Goal: Task Accomplishment & Management: Use online tool/utility

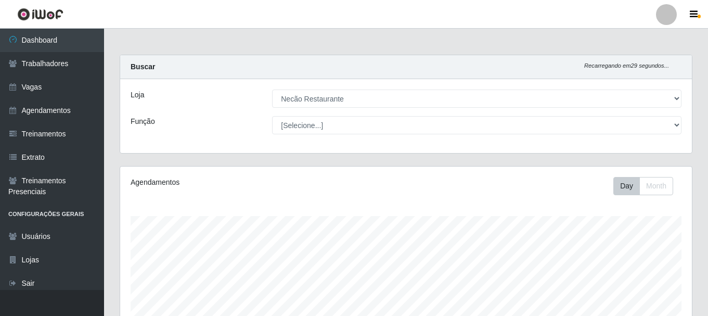
select select "334"
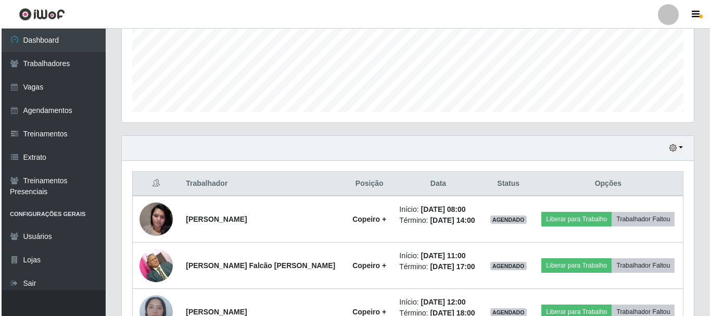
scroll to position [329, 0]
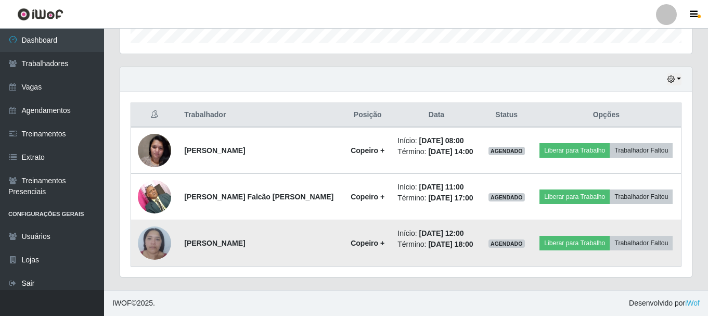
click at [161, 244] on img at bounding box center [154, 243] width 33 height 44
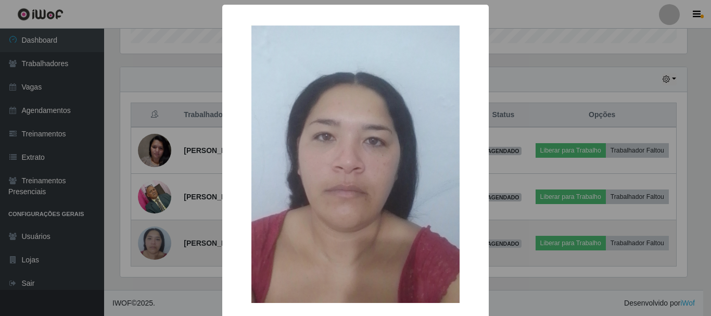
click at [161, 244] on div "× OK Cancel" at bounding box center [355, 158] width 711 height 316
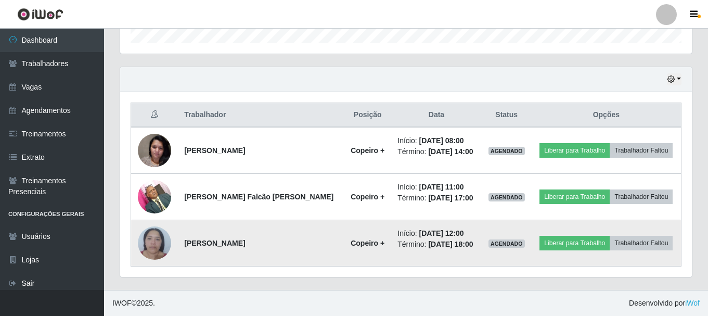
scroll to position [216, 572]
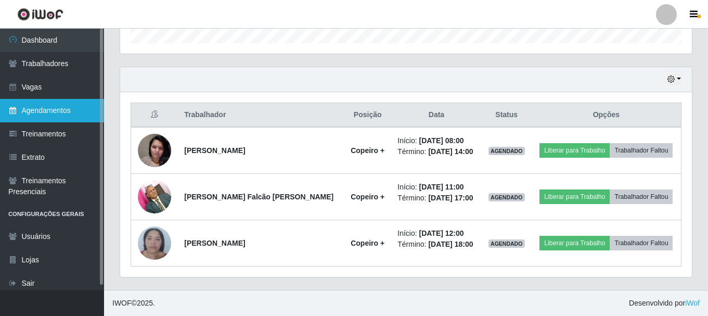
click at [27, 119] on link "Agendamentos" at bounding box center [52, 110] width 104 height 23
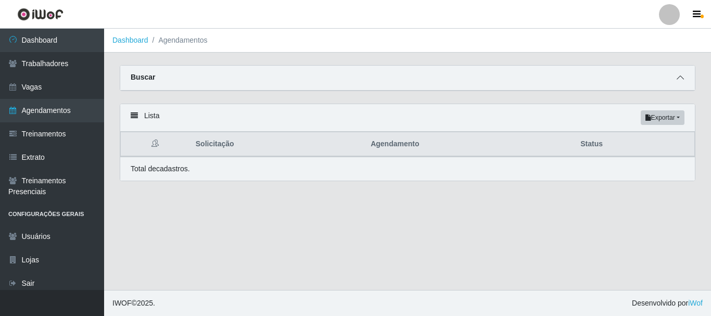
click at [681, 74] on span at bounding box center [680, 78] width 12 height 12
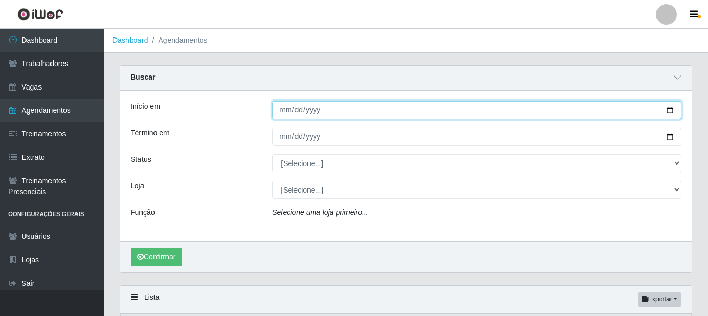
click at [671, 112] on input "Início em" at bounding box center [476, 110] width 409 height 18
type input "[DATE]"
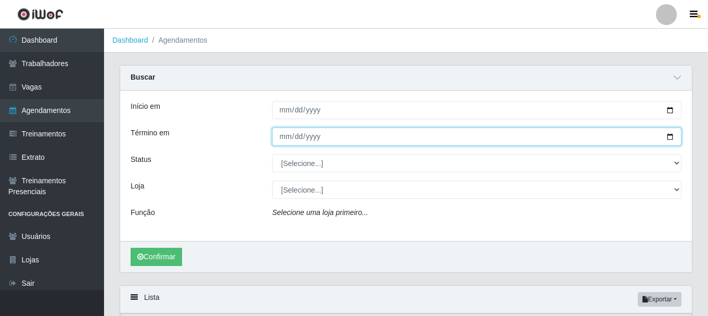
click at [672, 137] on input "Término em" at bounding box center [476, 136] width 409 height 18
type input "[DATE]"
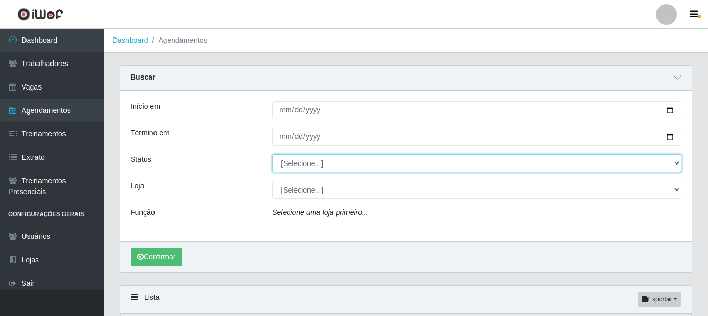
click at [396, 166] on select "[Selecione...] AGENDADO AGUARDANDO LIBERAR EM ANDAMENTO EM REVISÃO FINALIZADO C…" at bounding box center [476, 163] width 409 height 18
select select "CANCELADO"
click at [272, 154] on select "[Selecione...] AGENDADO AGUARDANDO LIBERAR EM ANDAMENTO EM REVISÃO FINALIZADO C…" at bounding box center [476, 163] width 409 height 18
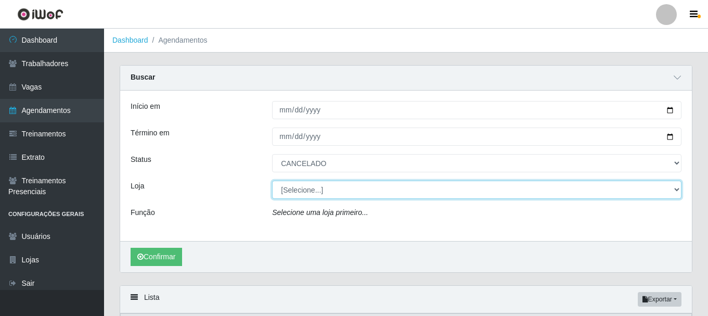
click at [339, 191] on select "[Selecione...] Necão Restaurante" at bounding box center [476, 190] width 409 height 18
select select "334"
click at [272, 181] on select "[Selecione...] Necão Restaurante" at bounding box center [476, 190] width 409 height 18
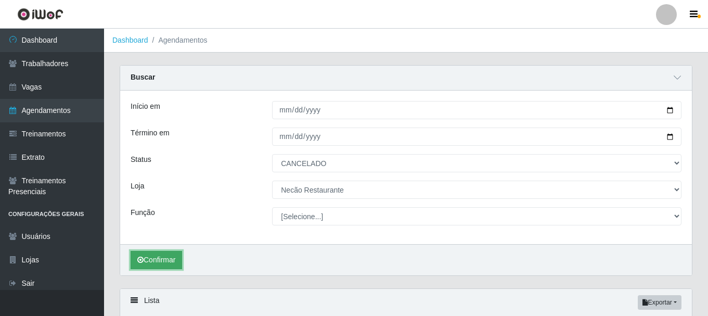
click at [156, 265] on button "Confirmar" at bounding box center [156, 260] width 51 height 18
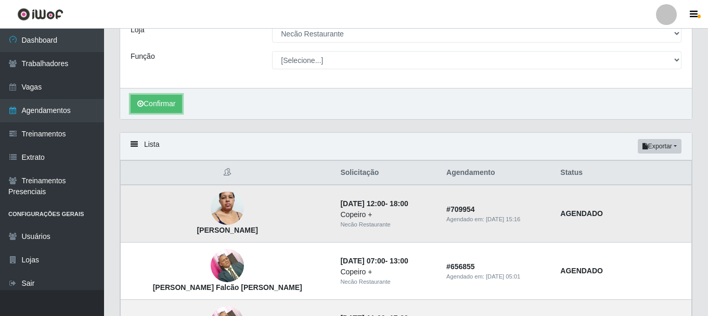
scroll to position [89, 0]
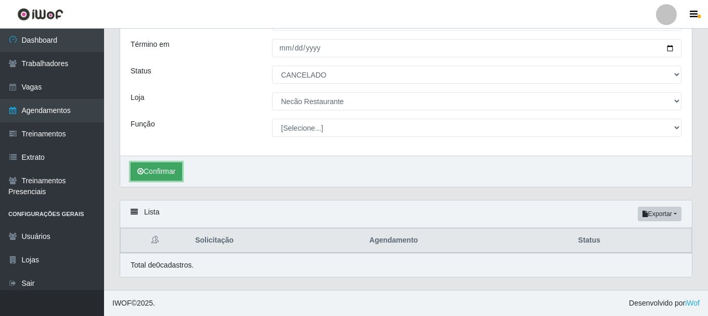
click at [175, 171] on button "Confirmar" at bounding box center [156, 171] width 51 height 18
click at [160, 170] on button "Confirmar" at bounding box center [156, 171] width 51 height 18
click at [169, 172] on button "Confirmar" at bounding box center [156, 171] width 51 height 18
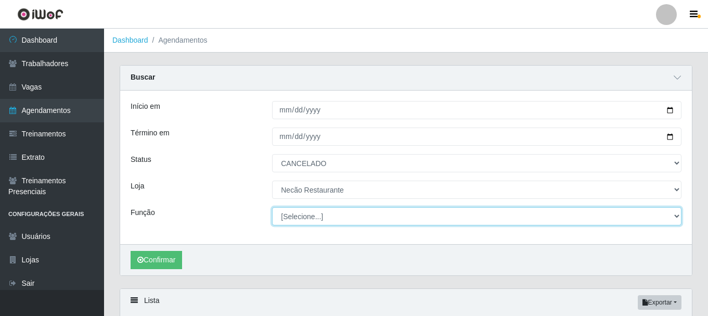
click at [323, 217] on select "[Selecione...] ASG ASG + ASG ++ Auxiliar de Cozinha Auxiliar de Cozinha + Auxil…" at bounding box center [476, 216] width 409 height 18
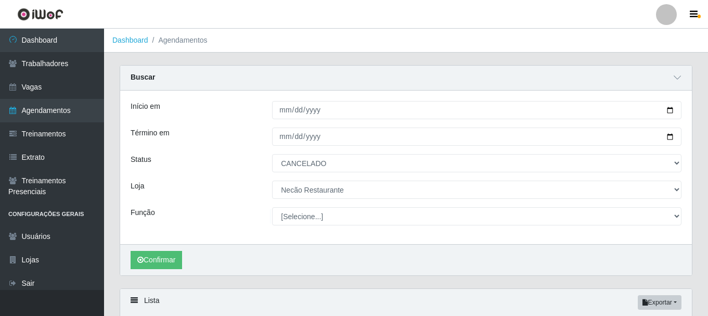
click at [220, 139] on div "Término em" at bounding box center [193, 136] width 141 height 18
click at [167, 254] on button "Confirmar" at bounding box center [156, 260] width 51 height 18
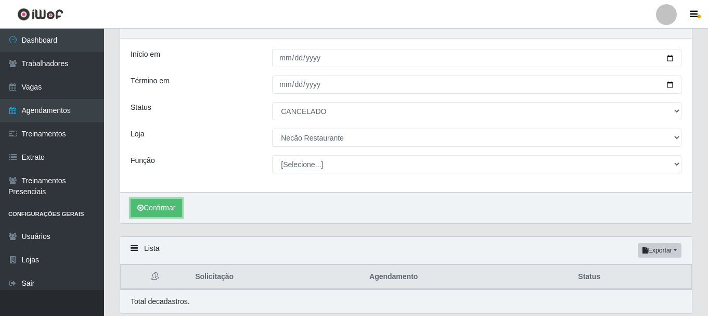
scroll to position [89, 0]
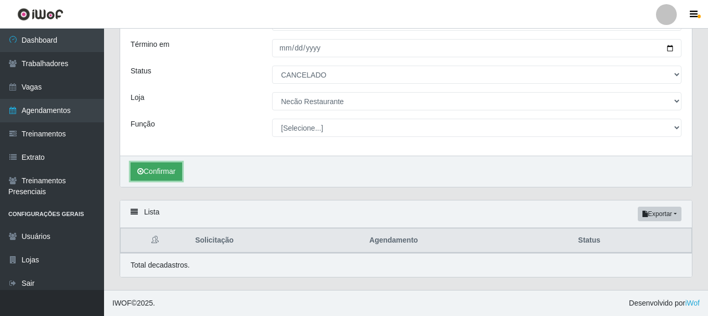
click at [173, 175] on button "Confirmar" at bounding box center [156, 171] width 51 height 18
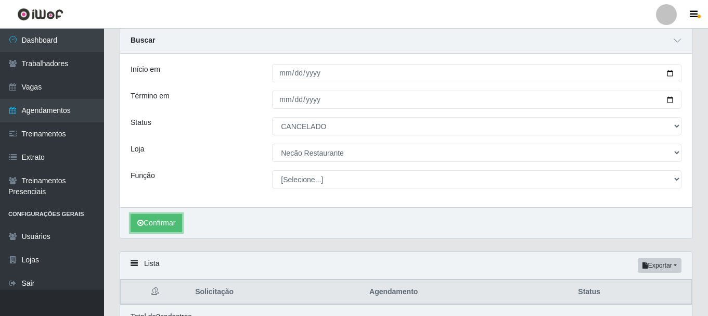
scroll to position [0, 0]
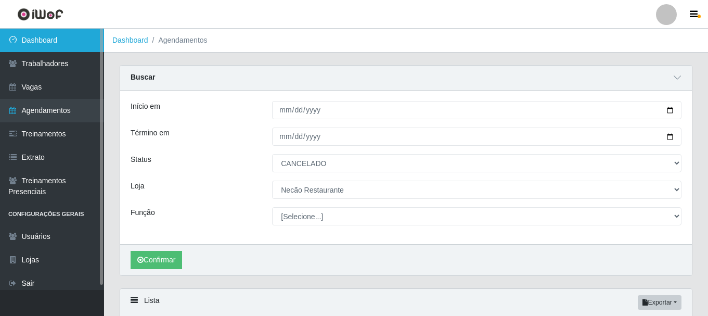
click at [55, 47] on link "Dashboard" at bounding box center [52, 40] width 104 height 23
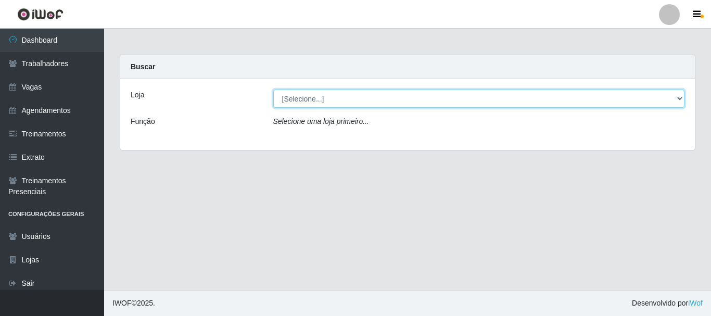
click at [676, 102] on select "[Selecione...] Necão Restaurante" at bounding box center [478, 98] width 411 height 18
select select "334"
click at [273, 89] on select "[Selecione...] Necão Restaurante" at bounding box center [478, 98] width 411 height 18
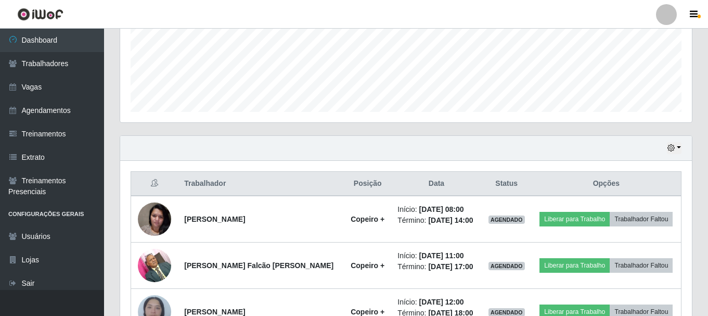
scroll to position [329, 0]
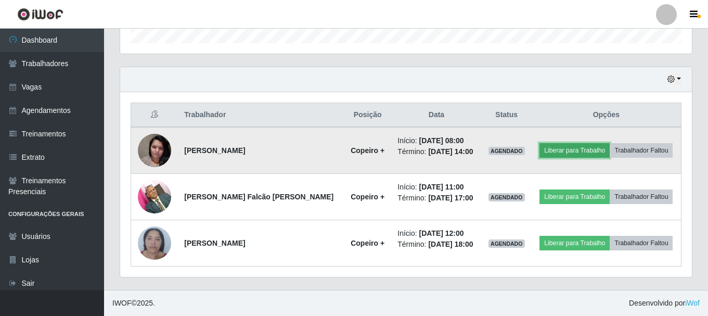
click at [564, 146] on button "Liberar para Trabalho" at bounding box center [574, 150] width 70 height 15
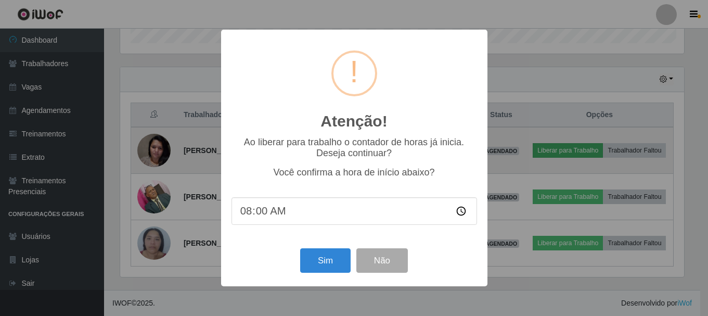
scroll to position [216, 566]
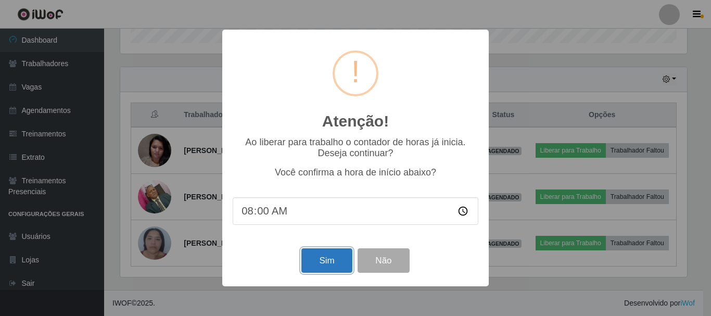
click at [314, 261] on button "Sim" at bounding box center [326, 260] width 50 height 24
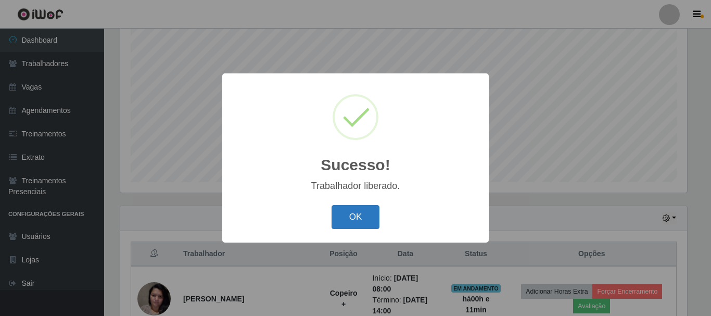
click at [349, 210] on button "OK" at bounding box center [355, 217] width 48 height 24
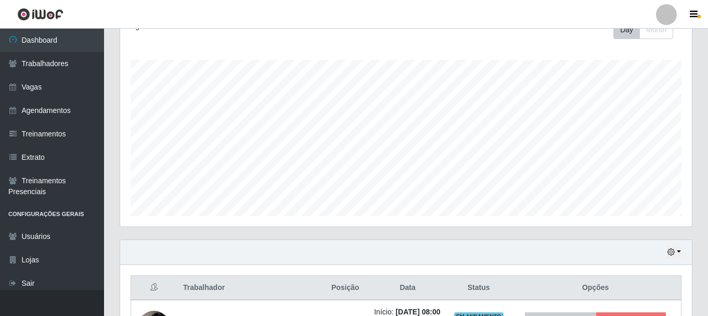
scroll to position [352, 0]
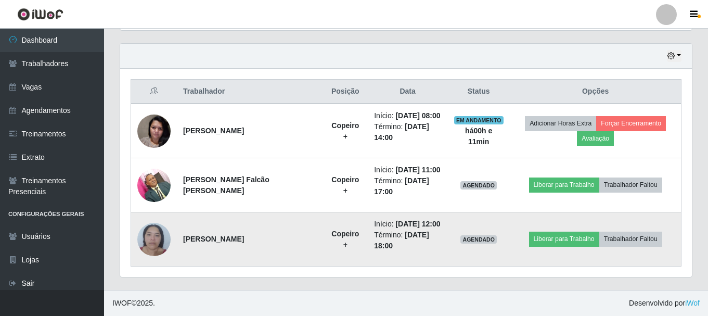
click at [165, 238] on img at bounding box center [153, 239] width 33 height 44
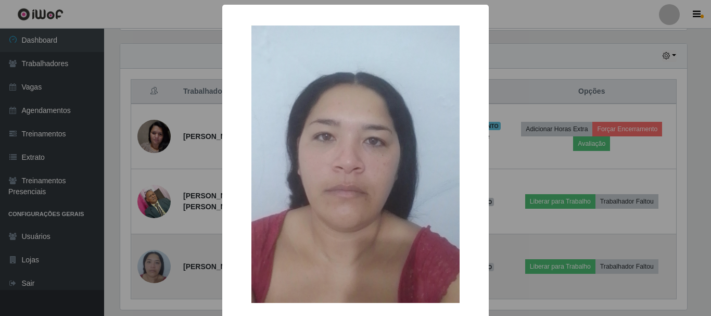
click at [165, 238] on div "× OK Cancel" at bounding box center [355, 158] width 711 height 316
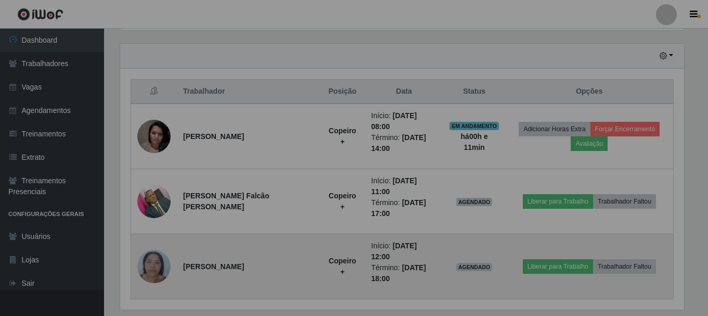
scroll to position [216, 572]
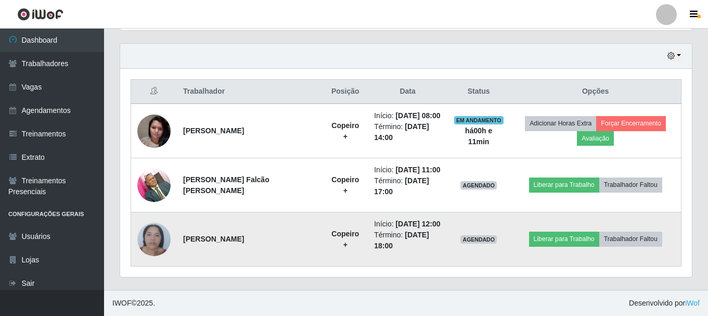
click at [162, 238] on img at bounding box center [153, 239] width 33 height 44
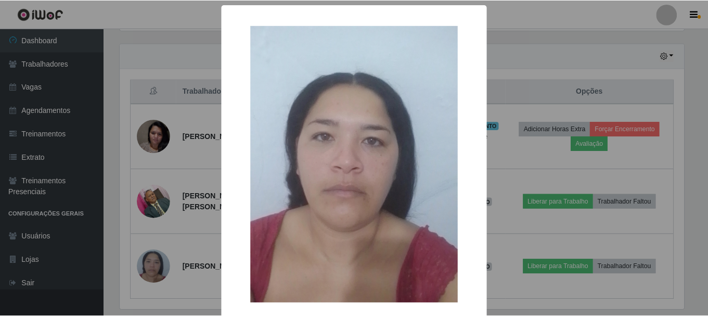
scroll to position [53, 0]
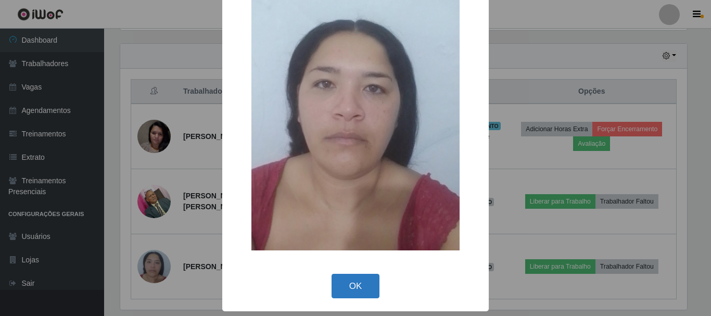
click at [345, 280] on button "OK" at bounding box center [355, 286] width 48 height 24
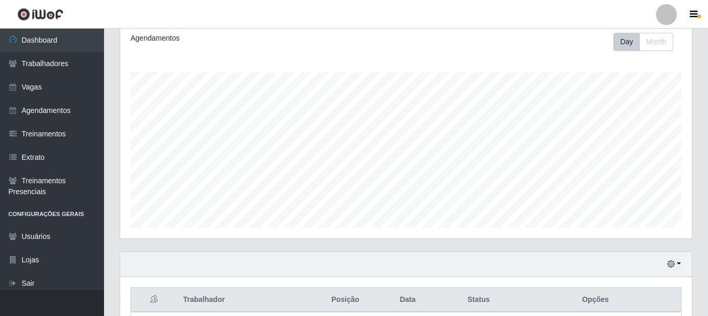
scroll to position [0, 0]
